Goal: Information Seeking & Learning: Learn about a topic

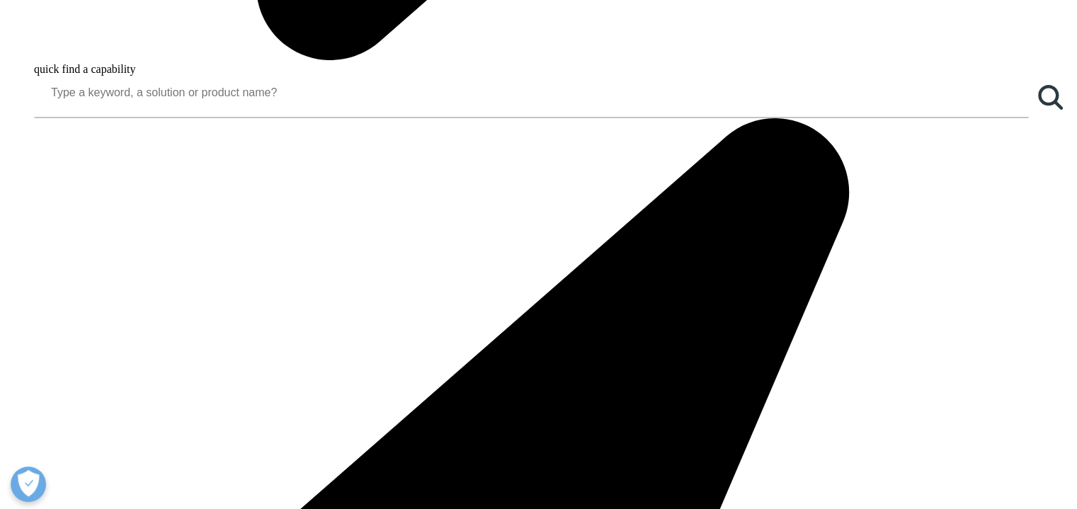
scroll to position [1526, 0]
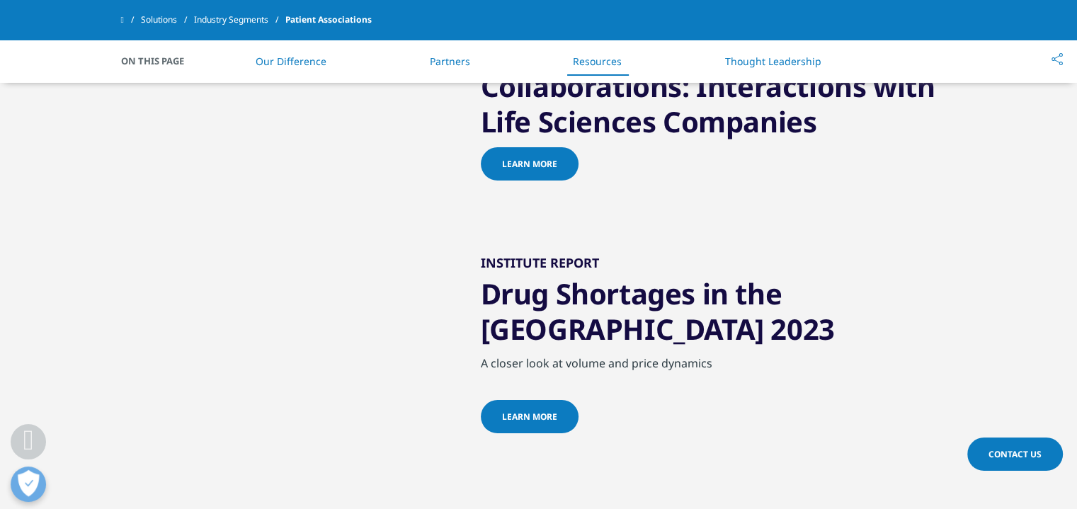
click at [523, 170] on span "Learn more" at bounding box center [529, 164] width 55 height 12
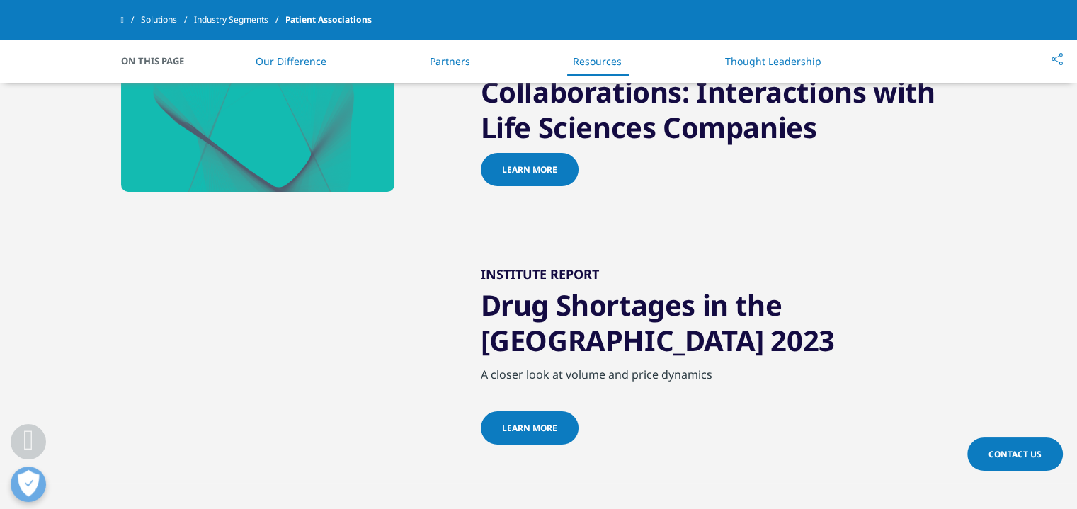
click at [523, 176] on span "Learn more" at bounding box center [529, 170] width 55 height 12
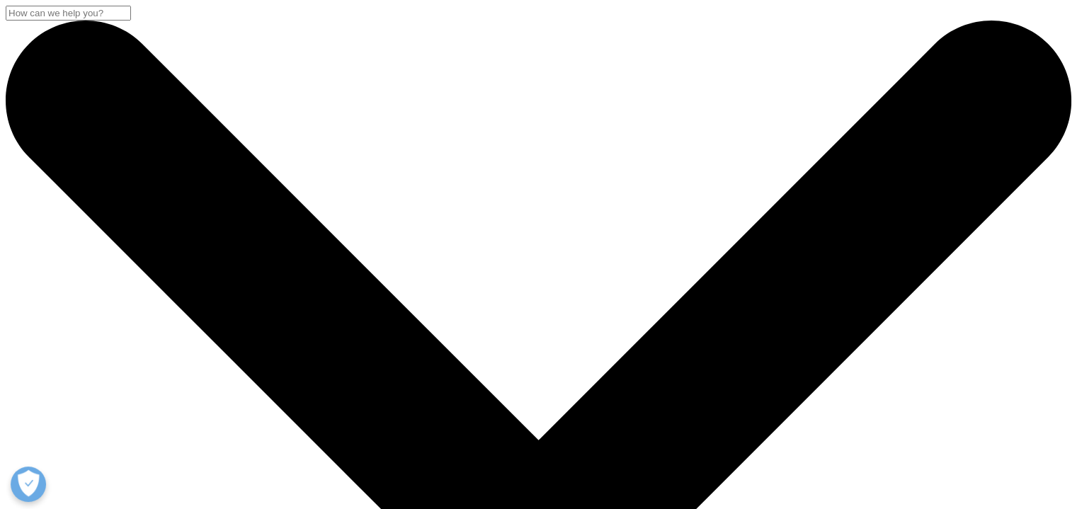
scroll to position [782, 835]
drag, startPoint x: 1074, startPoint y: 62, endPoint x: 1081, endPoint y: 115, distance: 54.3
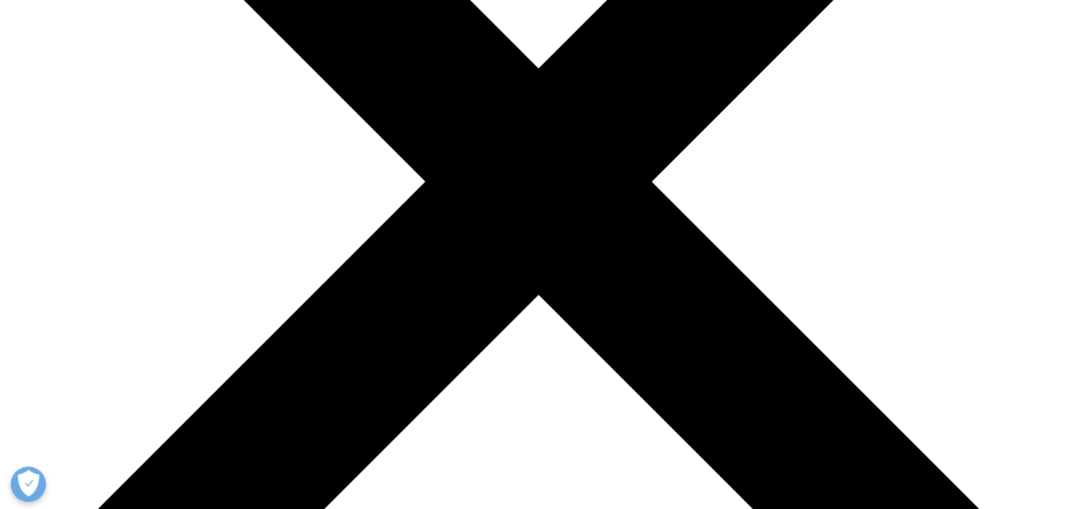
scroll to position [0, 0]
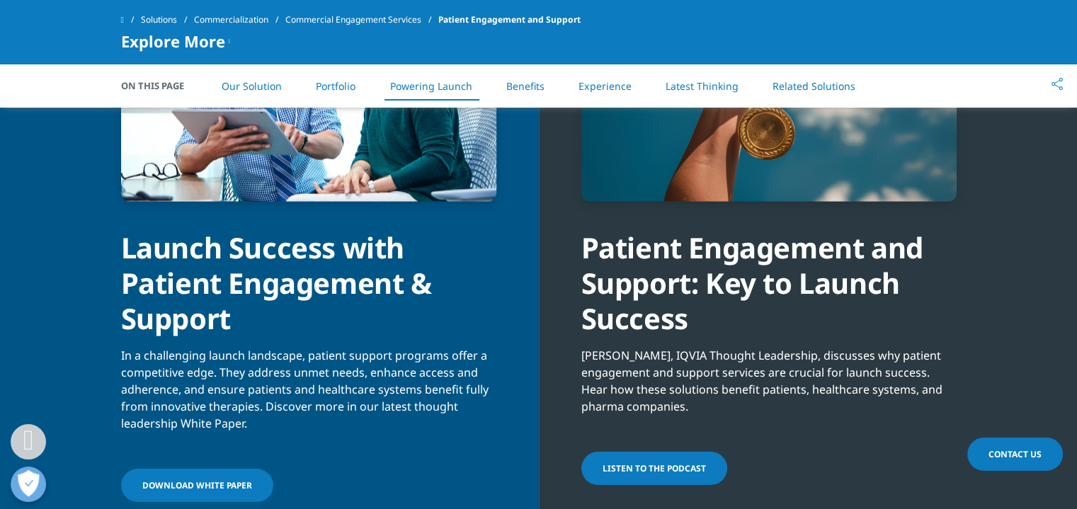
scroll to position [2999, 0]
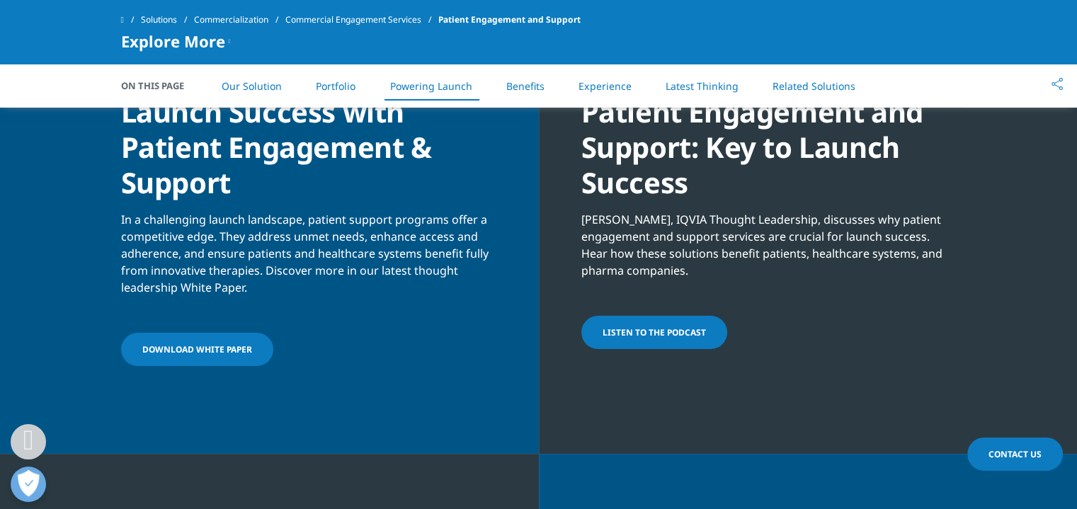
drag, startPoint x: 1074, startPoint y: 195, endPoint x: 1076, endPoint y: 240, distance: 45.4
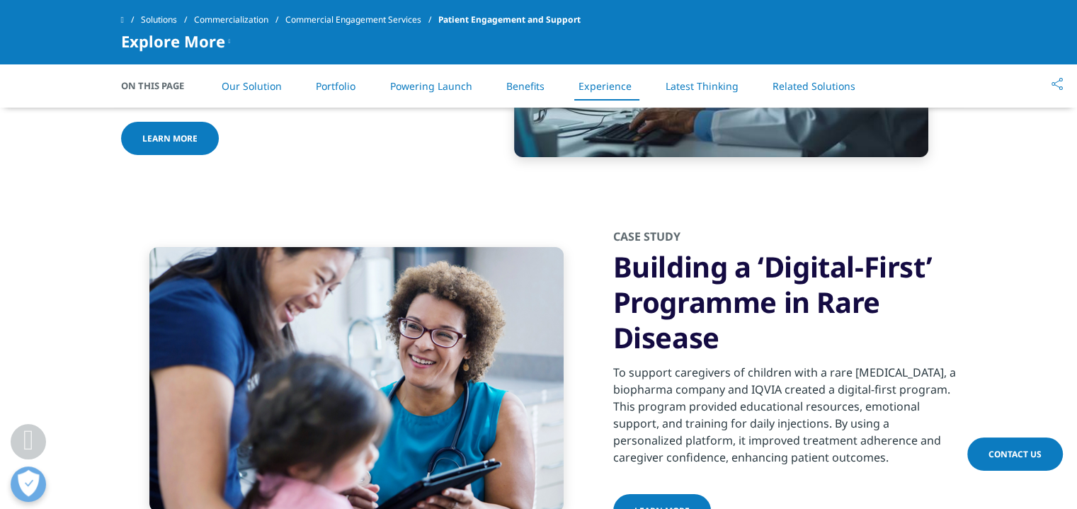
scroll to position [5671, 0]
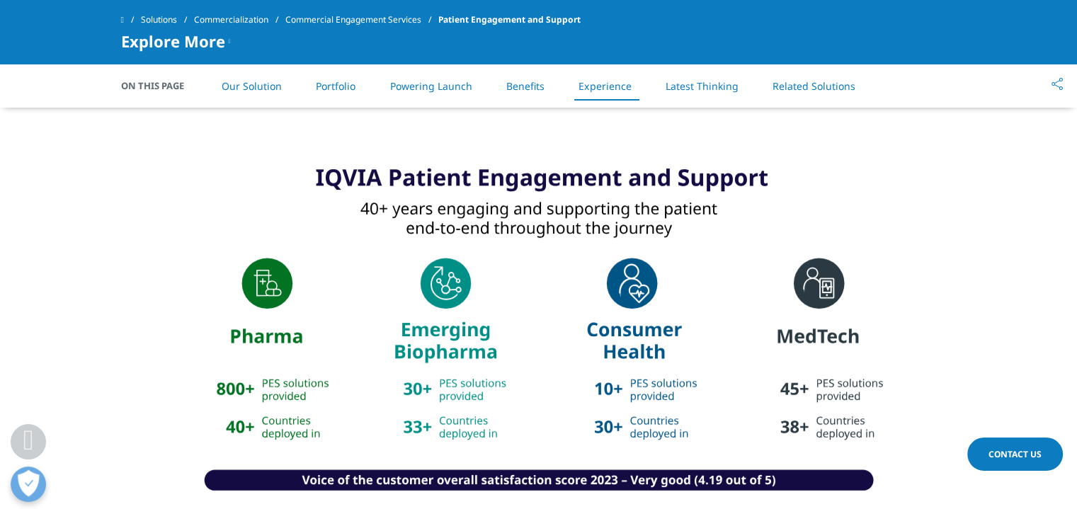
click at [234, 86] on link "Our Solution" at bounding box center [252, 85] width 60 height 13
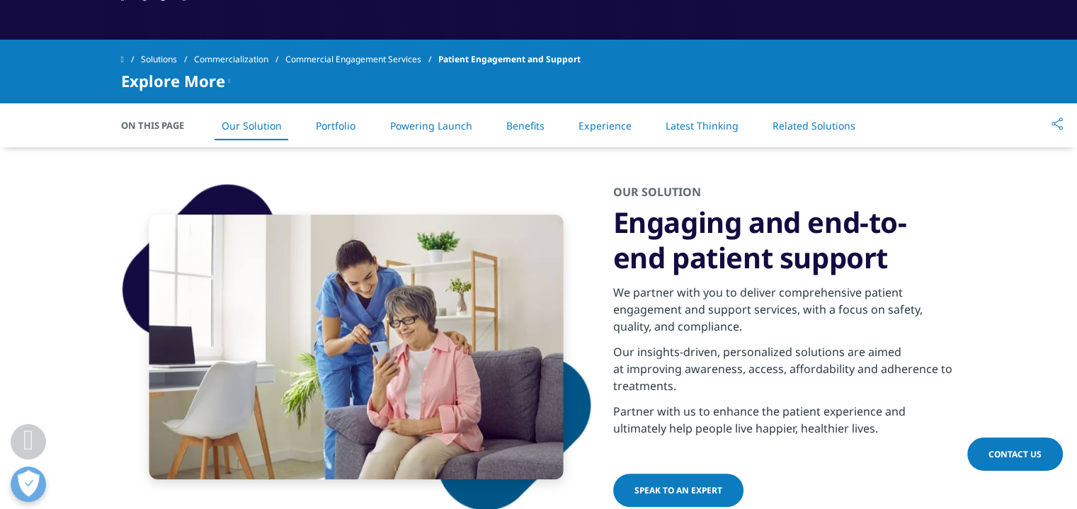
scroll to position [593, 0]
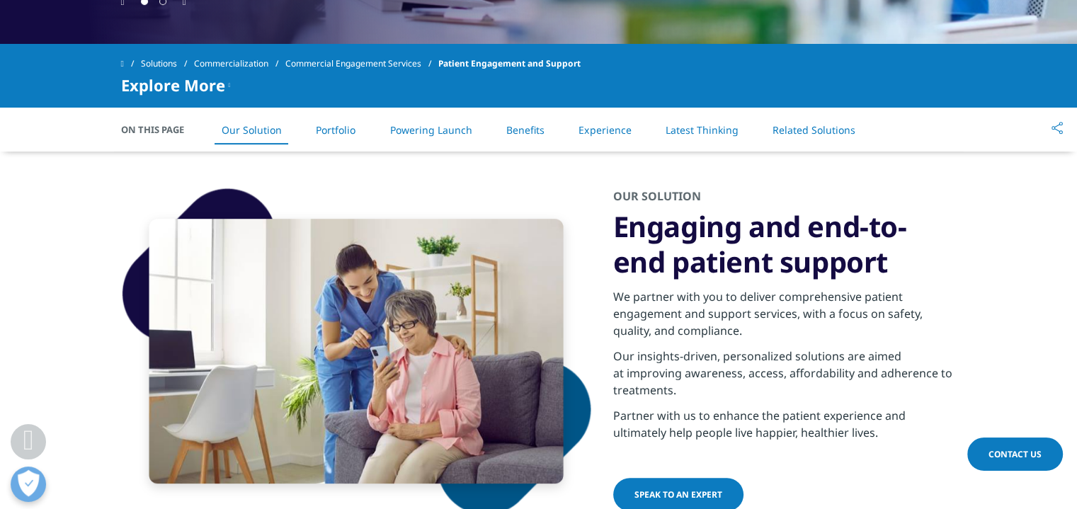
click at [343, 127] on link "Portfolio" at bounding box center [336, 129] width 40 height 13
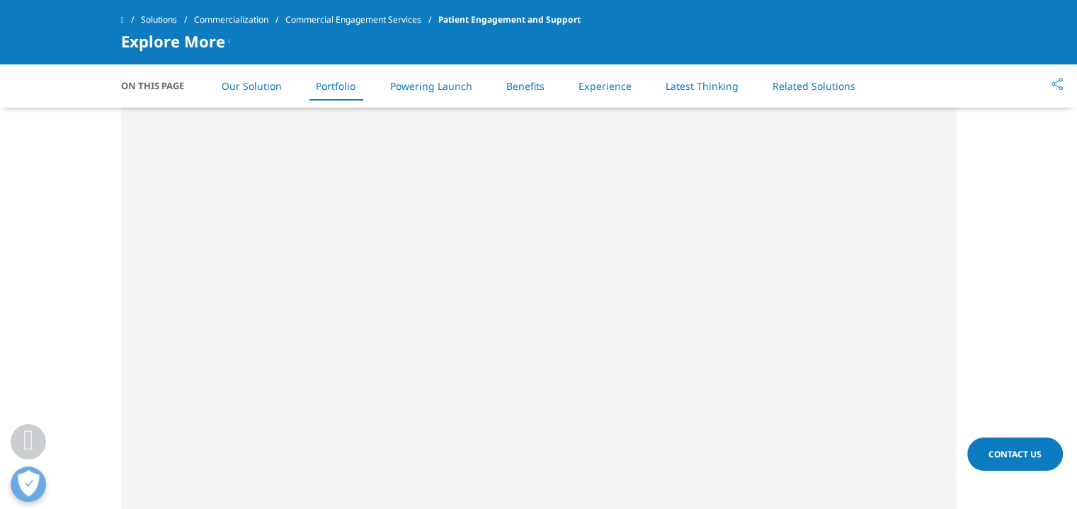
scroll to position [1784, 0]
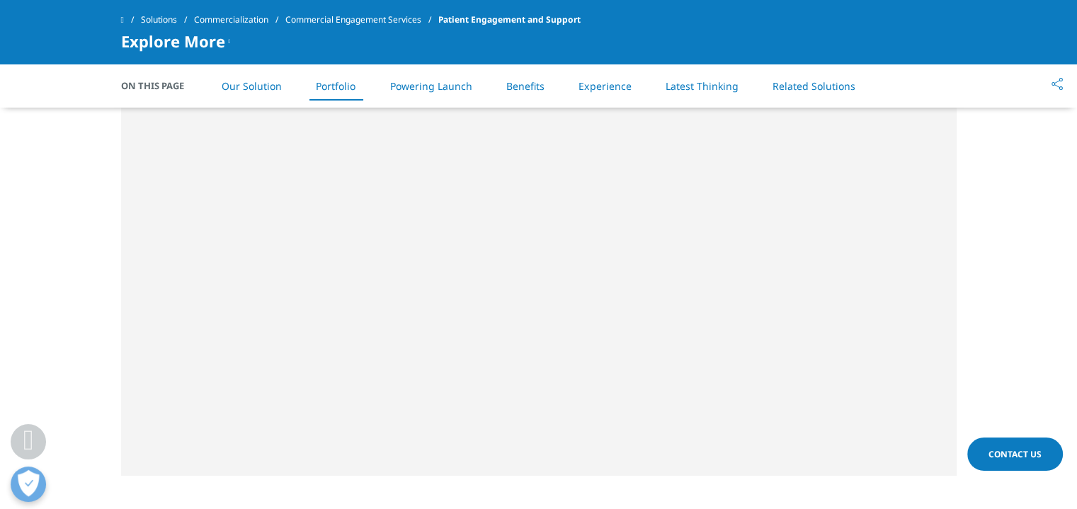
click at [430, 87] on link "Powering Launch" at bounding box center [431, 85] width 82 height 13
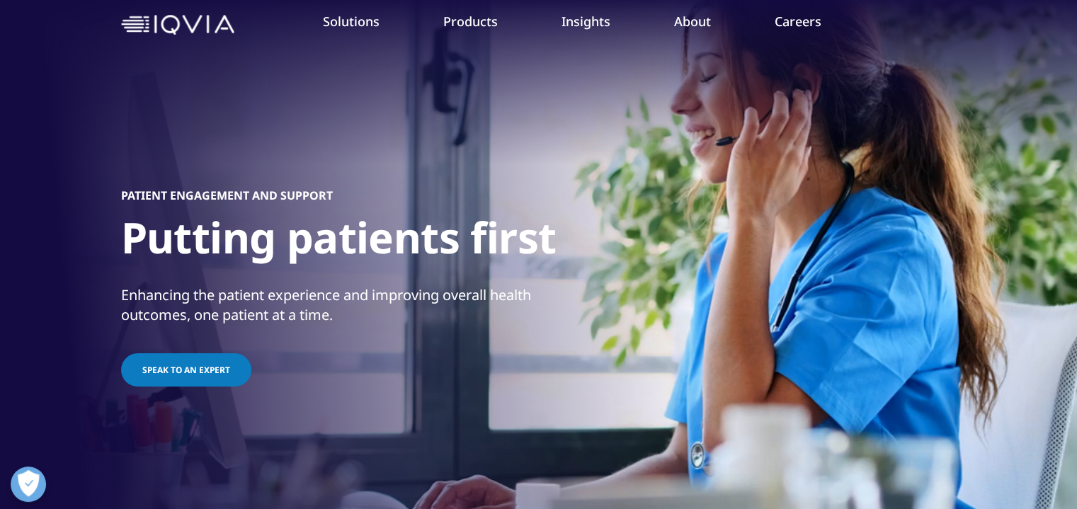
scroll to position [51, 0]
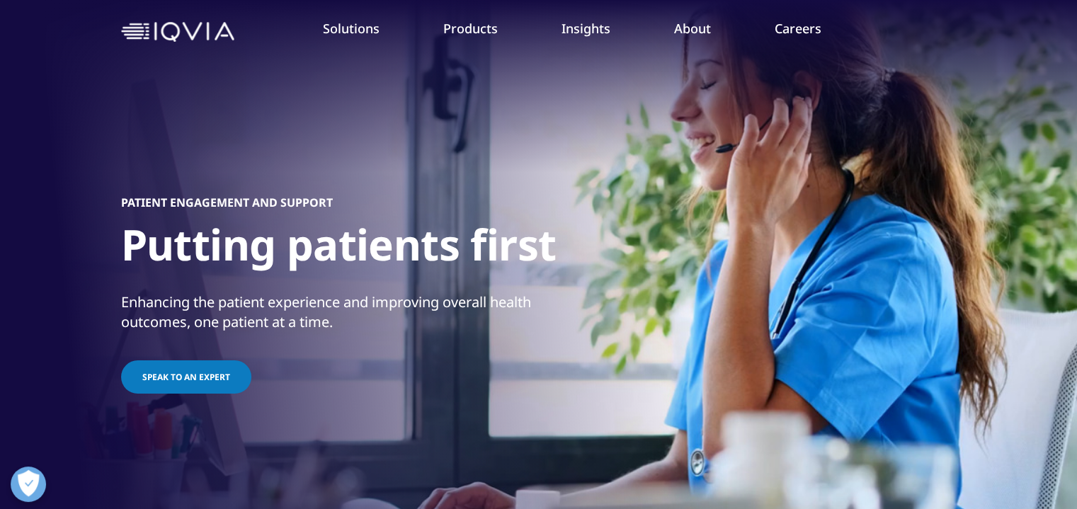
click at [221, 23] on img at bounding box center [177, 32] width 113 height 21
